Goal: Transaction & Acquisition: Purchase product/service

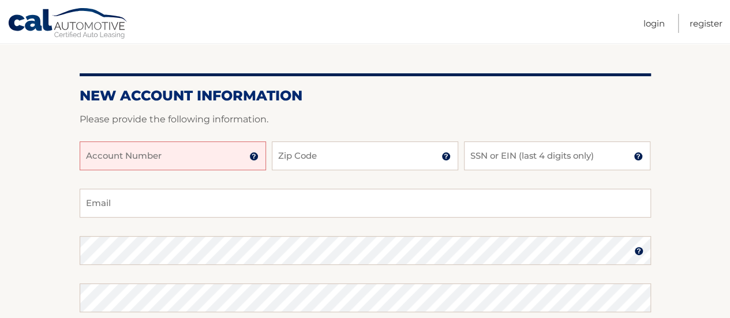
scroll to position [107, 0]
click at [134, 162] on input "Account Number" at bounding box center [173, 154] width 186 height 29
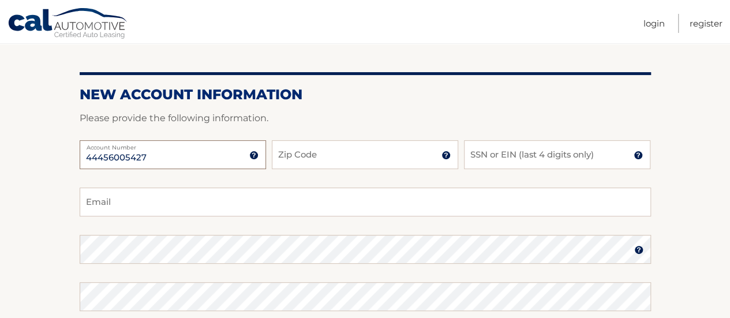
type input "44456005427"
click at [308, 158] on input "Zip Code" at bounding box center [365, 154] width 186 height 29
type input "33180"
click at [501, 154] on input "SSN or EIN (last 4 digits only)" at bounding box center [557, 154] width 186 height 29
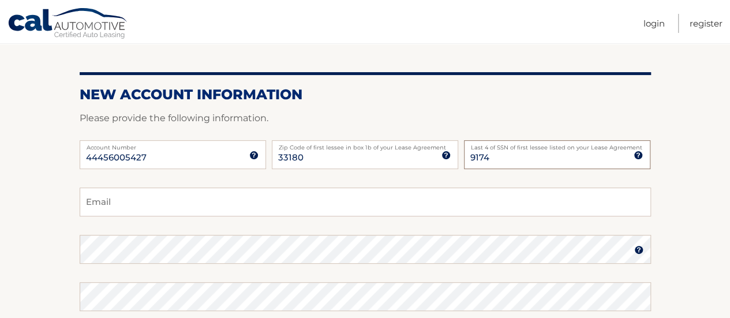
type input "9174"
click at [359, 204] on input "Email" at bounding box center [366, 202] width 572 height 29
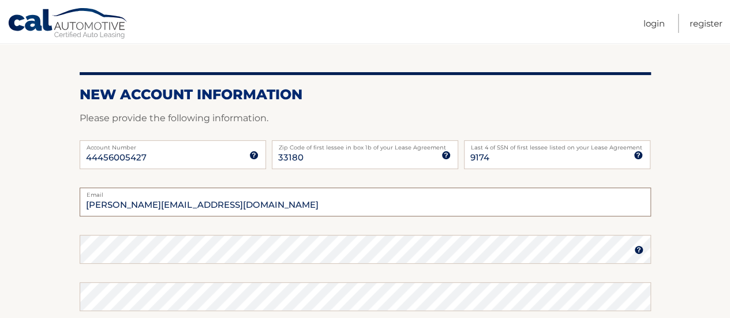
type input "paula.pairoa@gmail.com"
click at [639, 251] on img at bounding box center [639, 249] width 9 height 9
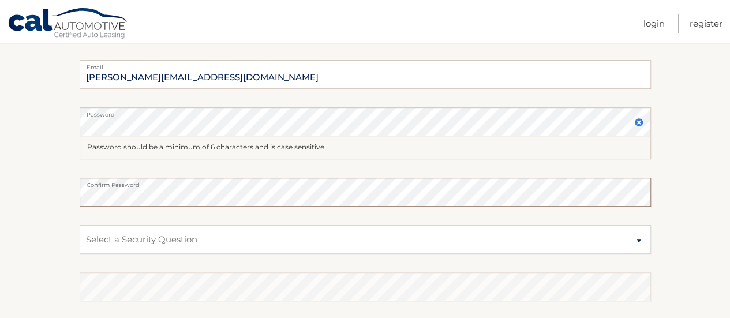
scroll to position [236, 0]
click at [167, 236] on select "Select a Security Question What was the name of your elementary school? What is…" at bounding box center [366, 239] width 572 height 29
select select "2"
click at [80, 225] on select "Select a Security Question What was the name of your elementary school? What is…" at bounding box center [366, 239] width 572 height 29
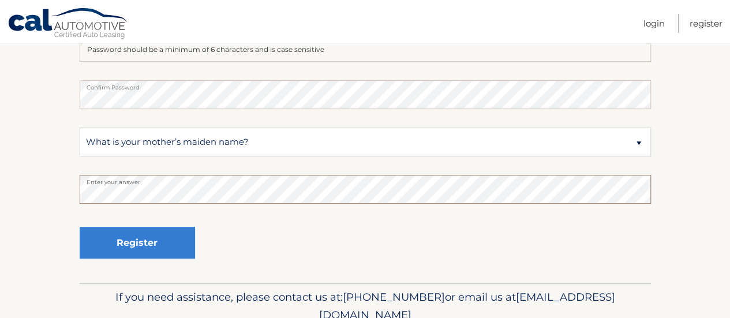
scroll to position [360, 0]
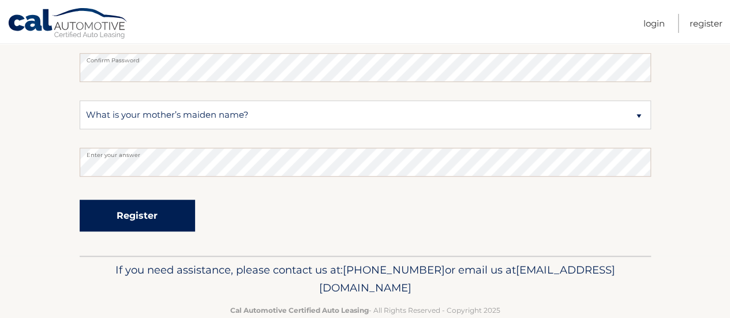
click at [147, 212] on button "Register" at bounding box center [137, 216] width 115 height 32
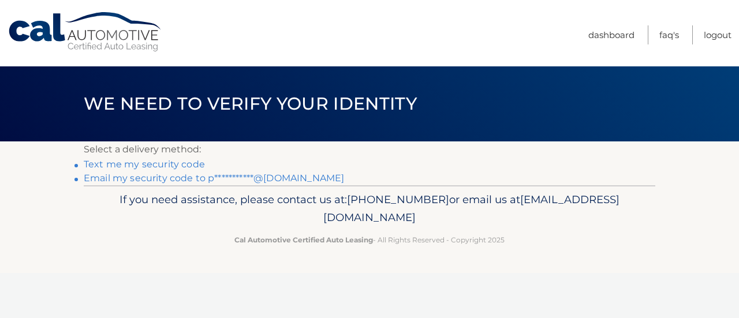
click at [185, 180] on link "**********" at bounding box center [214, 178] width 260 height 11
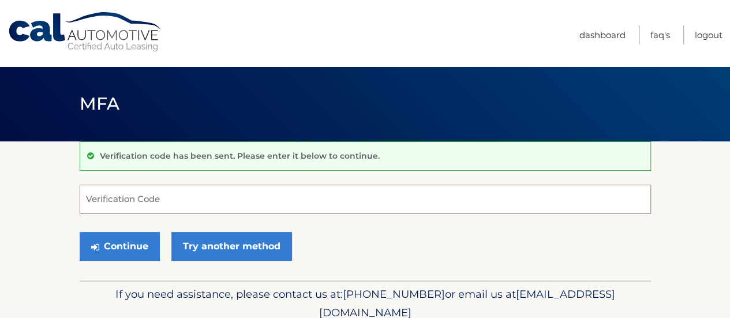
click at [163, 205] on input "Verification Code" at bounding box center [366, 199] width 572 height 29
type input "133750"
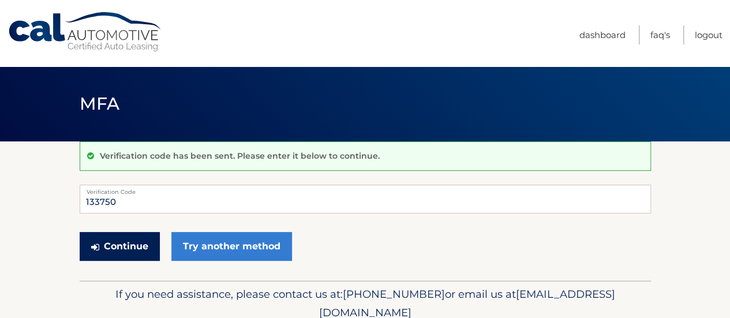
click at [122, 245] on button "Continue" at bounding box center [120, 246] width 80 height 29
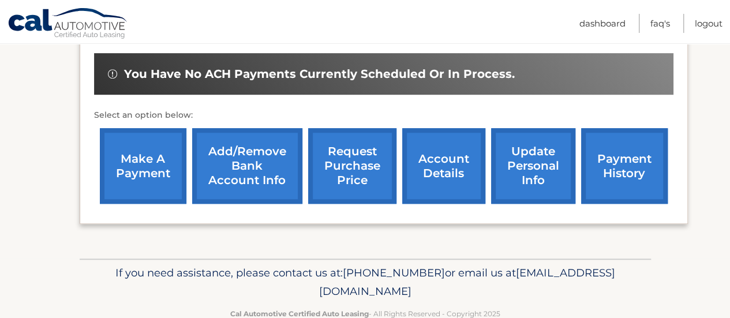
scroll to position [370, 0]
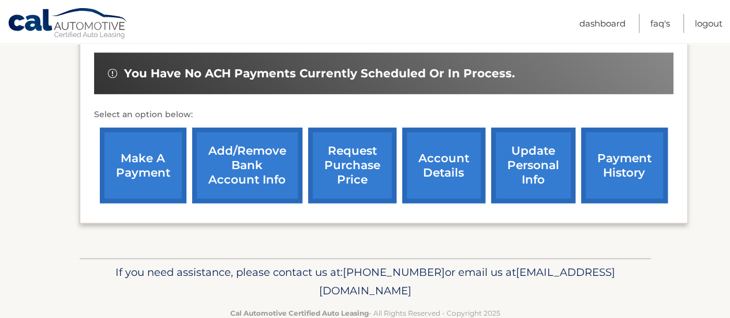
click at [150, 149] on link "make a payment" at bounding box center [143, 166] width 87 height 76
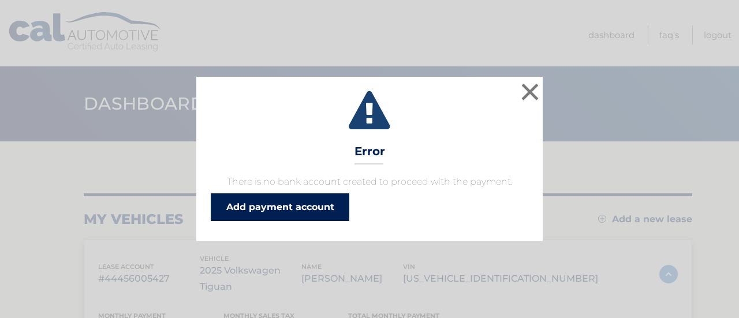
click at [286, 210] on link "Add payment account" at bounding box center [280, 207] width 139 height 28
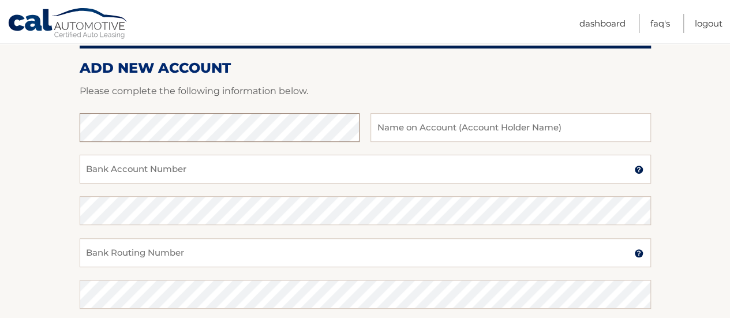
scroll to position [137, 0]
type input "W"
click at [156, 166] on input "Bank Account Number" at bounding box center [366, 169] width 572 height 29
click at [400, 128] on input "text" at bounding box center [511, 127] width 280 height 29
type input "[PERSON_NAME]"
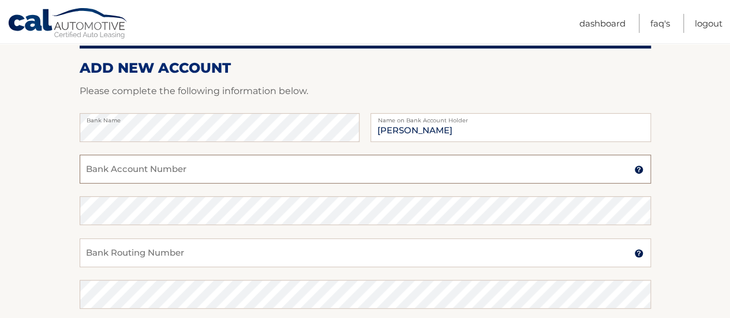
click at [161, 181] on input "Bank Account Number" at bounding box center [366, 169] width 572 height 29
click at [259, 180] on input "Bank Account Number" at bounding box center [366, 169] width 572 height 29
click at [258, 174] on input "Bank Account Number" at bounding box center [366, 169] width 572 height 29
type input "1064892944"
click at [164, 253] on input "Bank Routing Number" at bounding box center [366, 252] width 572 height 29
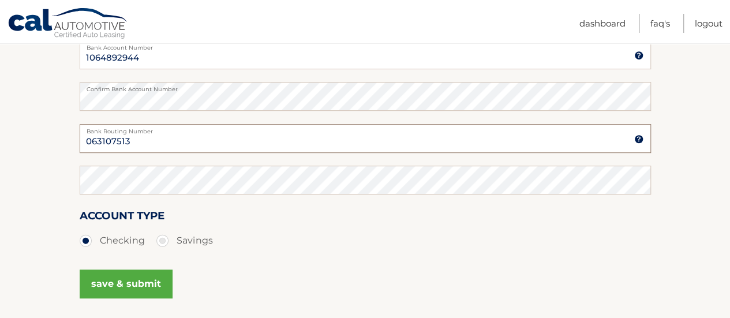
scroll to position [253, 0]
type input "063107513"
click at [125, 281] on button "save & submit" at bounding box center [126, 282] width 93 height 29
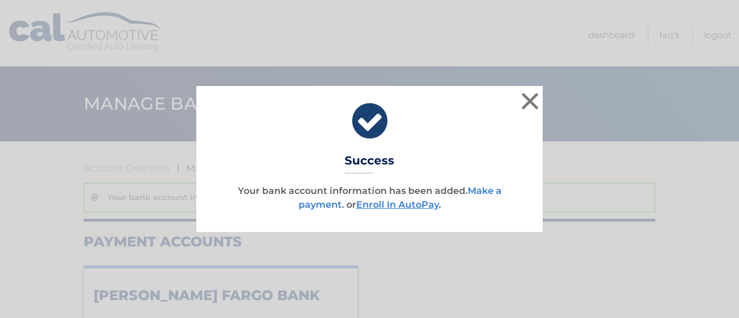
click at [327, 204] on link "Make a payment" at bounding box center [399, 197] width 203 height 25
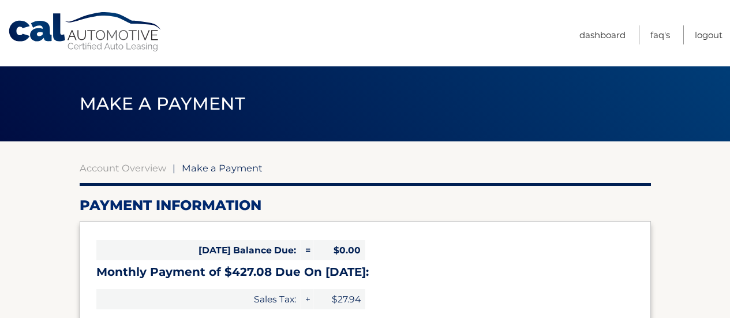
select select "NmRkYmY0OWMtM2Y0Zi00NWZmLTkzNDktZWUzMGNjYmRiNThk"
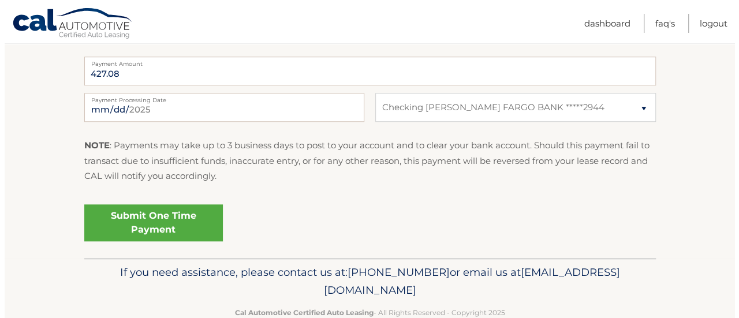
scroll to position [487, 0]
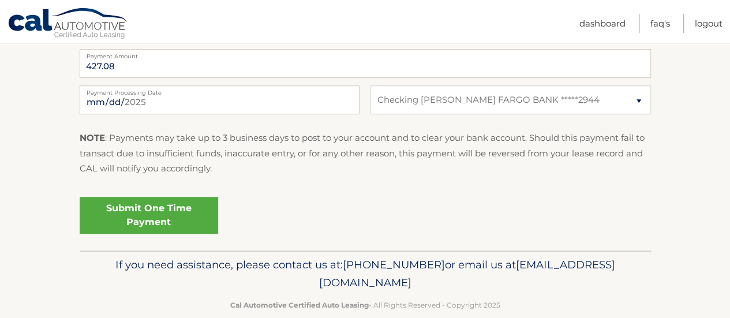
click at [170, 222] on link "Submit One Time Payment" at bounding box center [149, 215] width 139 height 37
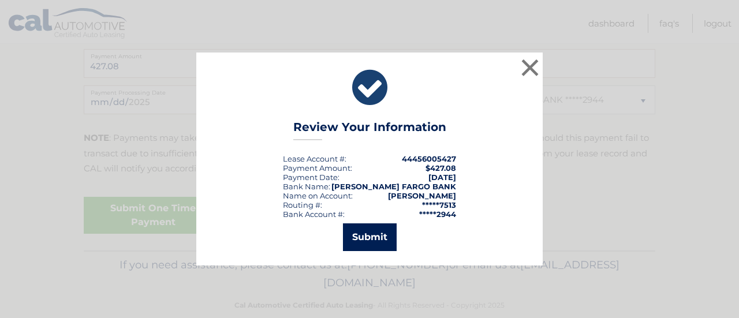
click at [378, 230] on button "Submit" at bounding box center [370, 237] width 54 height 28
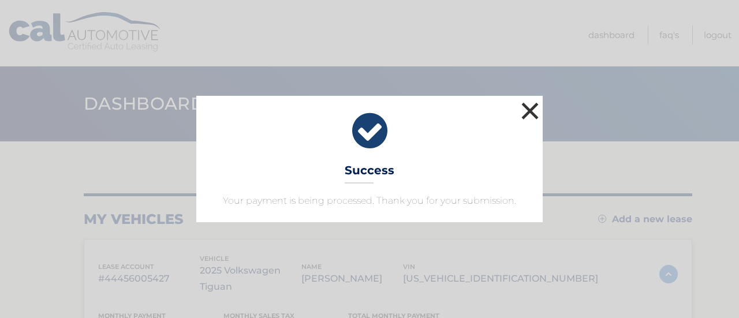
click at [530, 113] on button "×" at bounding box center [529, 110] width 23 height 23
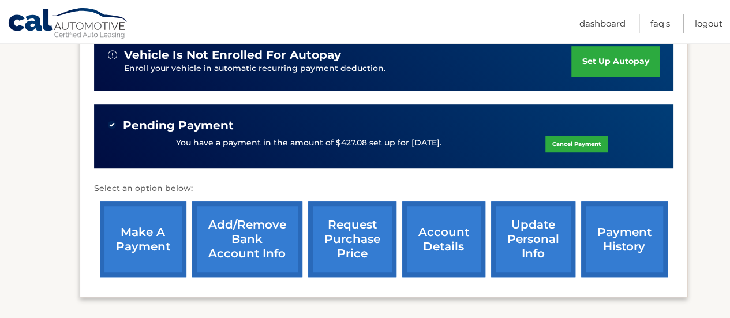
scroll to position [319, 0]
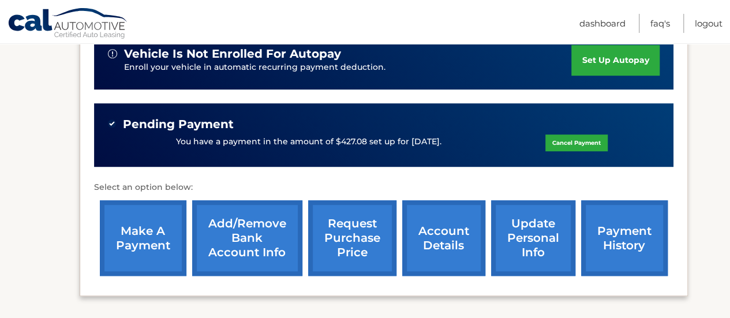
click at [169, 227] on link "make a payment" at bounding box center [143, 238] width 87 height 76
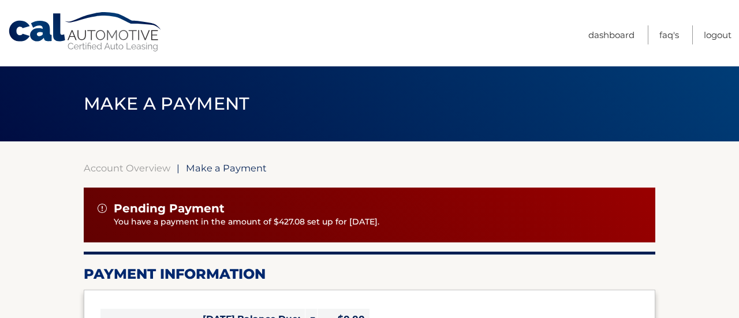
select select "NmRkYmY0OWMtM2Y0Zi00NWZmLTkzNDktZWUzMGNjYmRiNThk"
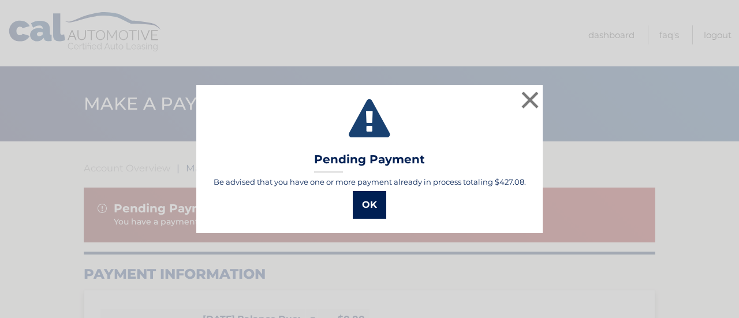
click at [372, 200] on button "OK" at bounding box center [369, 205] width 33 height 28
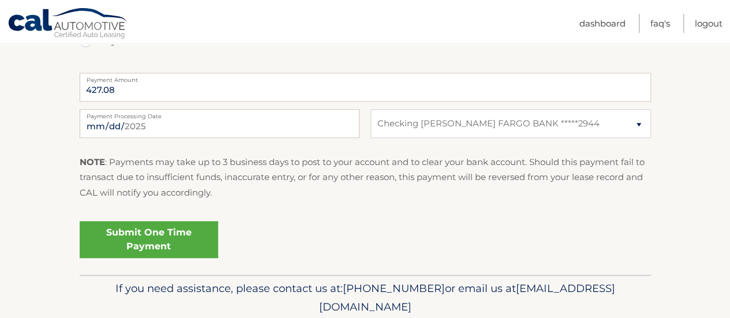
scroll to position [574, 0]
